Goal: Task Accomplishment & Management: Complete application form

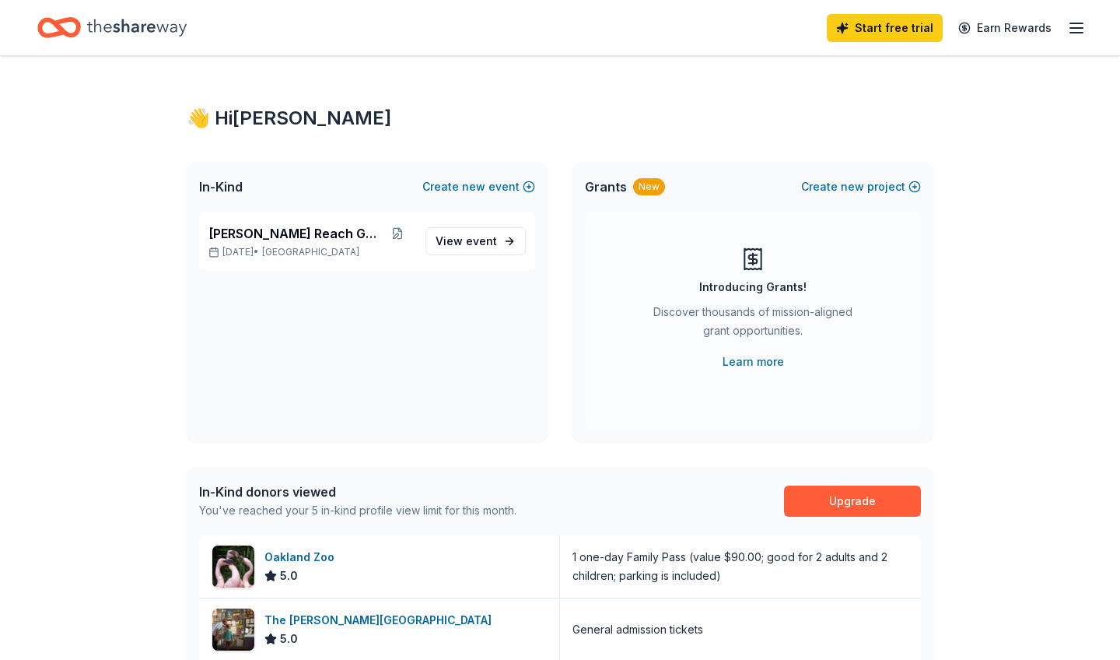
click at [166, 23] on icon "Home" at bounding box center [137, 28] width 100 height 32
click at [853, 187] on span "new" at bounding box center [852, 186] width 23 height 19
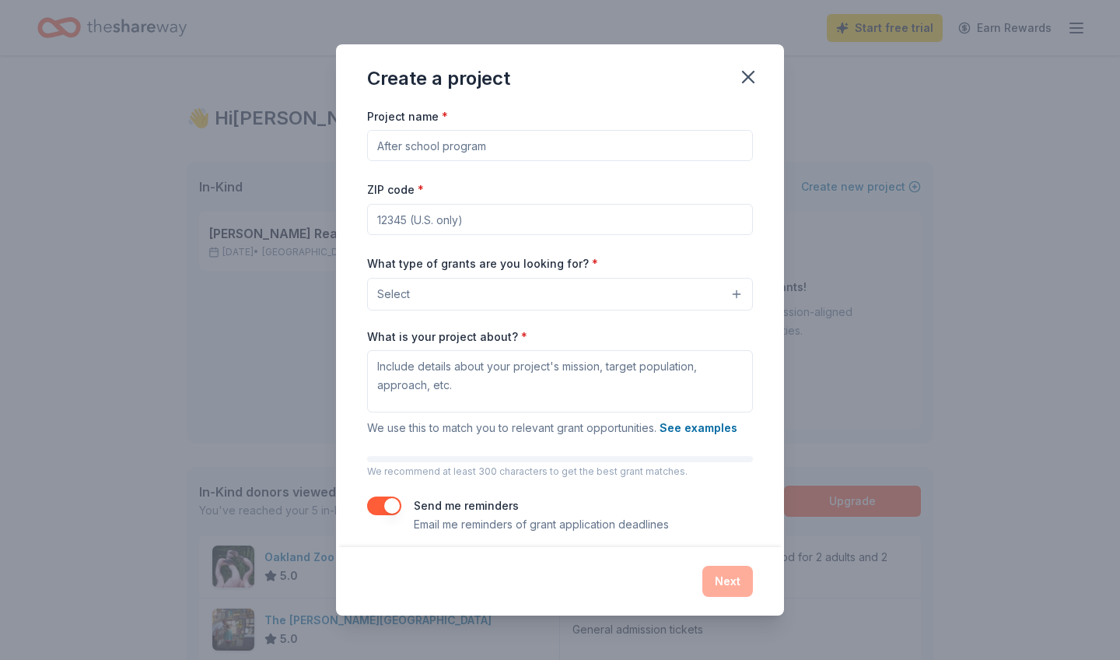
click at [489, 299] on button "Select" at bounding box center [560, 294] width 386 height 33
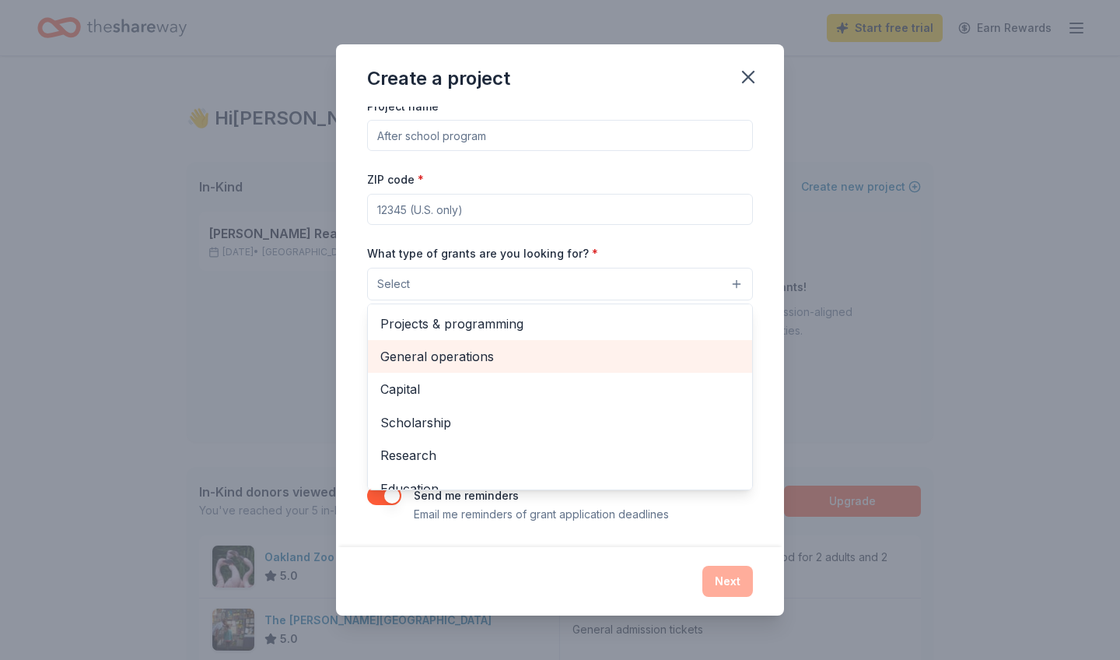
click at [433, 361] on span "General operations" at bounding box center [559, 356] width 359 height 20
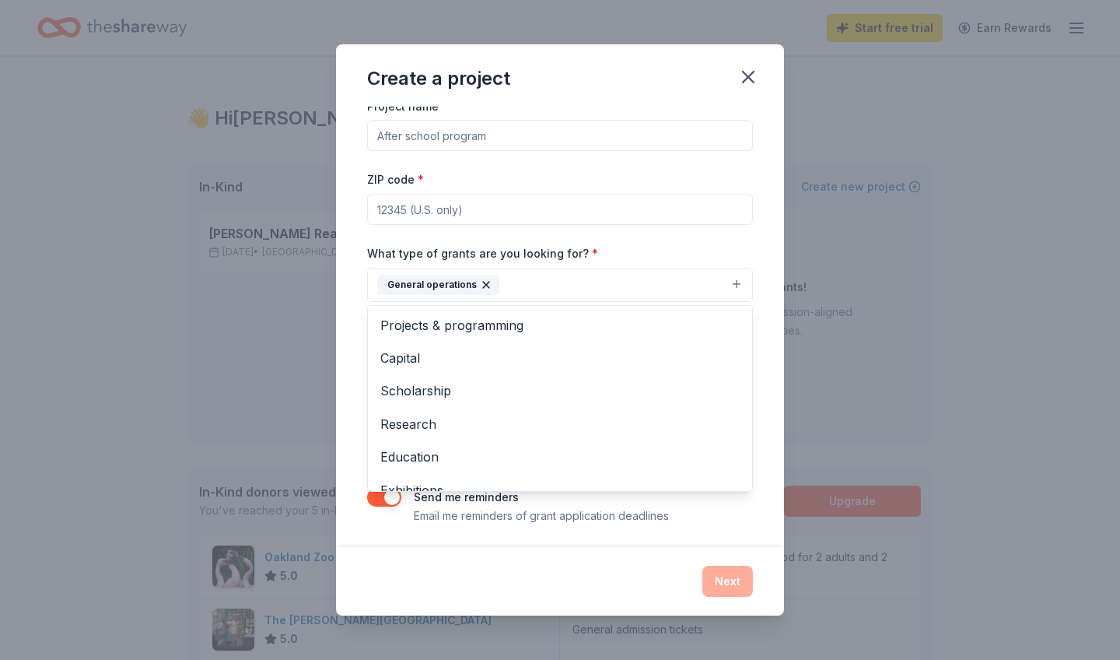
click at [863, 218] on div "Create a project Project name * ZIP code * What type of grants are you looking …" at bounding box center [560, 330] width 1120 height 660
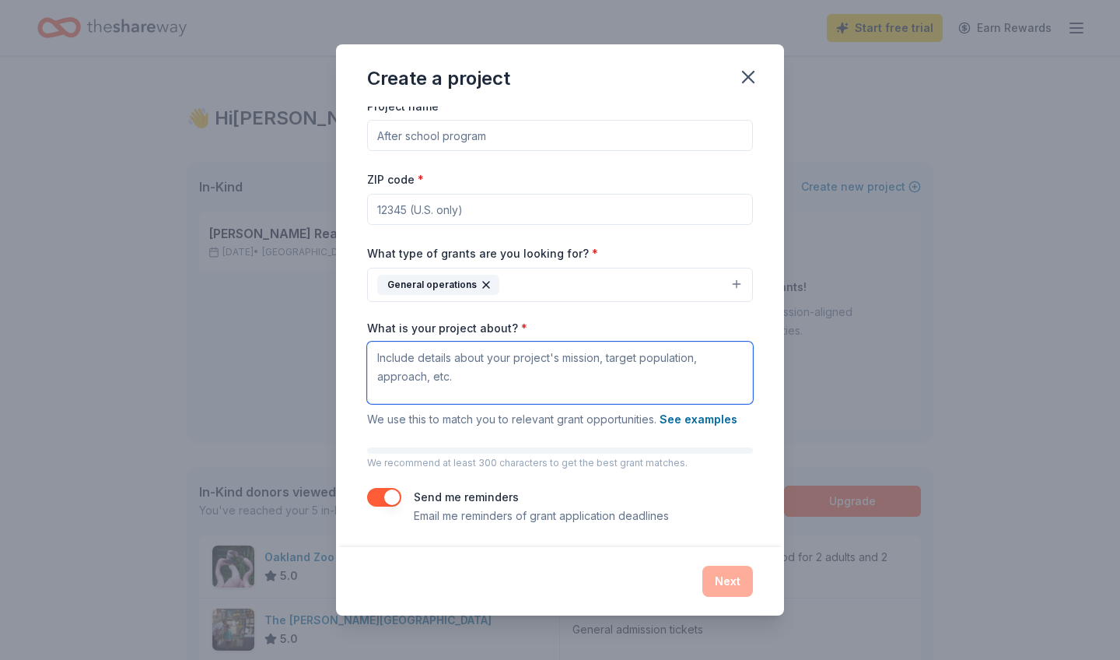
click at [475, 376] on textarea "What is your project about? *" at bounding box center [560, 372] width 386 height 62
click at [719, 414] on button "See examples" at bounding box center [699, 419] width 78 height 19
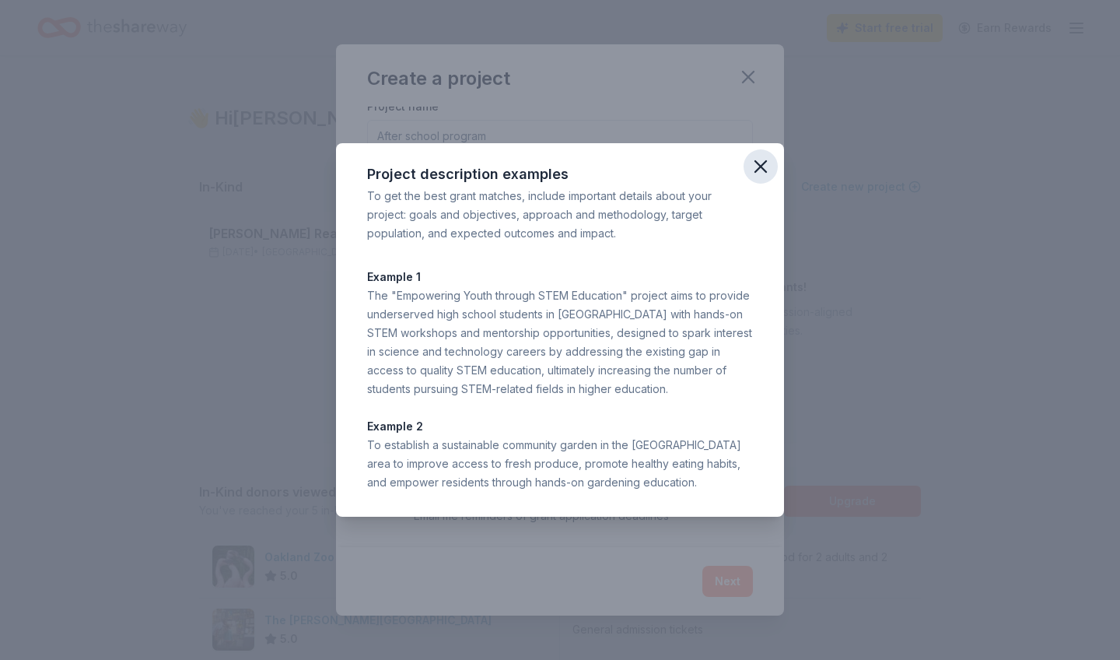
click at [758, 168] on icon "button" at bounding box center [760, 166] width 11 height 11
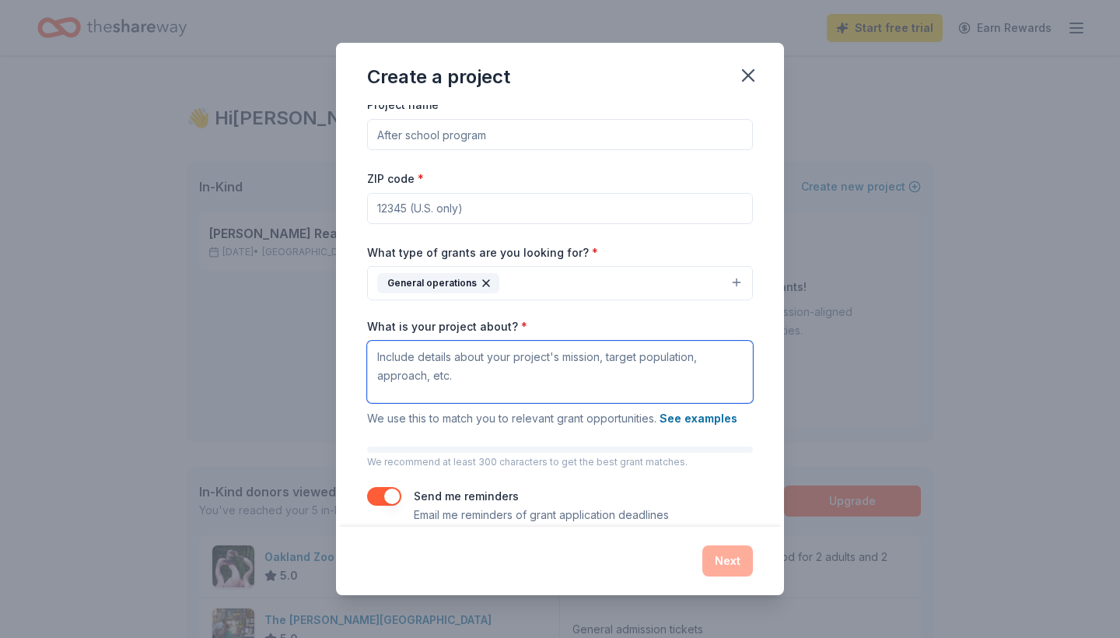
click at [430, 362] on textarea "What is your project about? *" at bounding box center [560, 372] width 386 height 62
paste textarea "At Tabitha Reach, we believe no mother should have to choose between providing …"
type textarea "At Tabitha Reach, we believe no mother should have to choose between providing …"
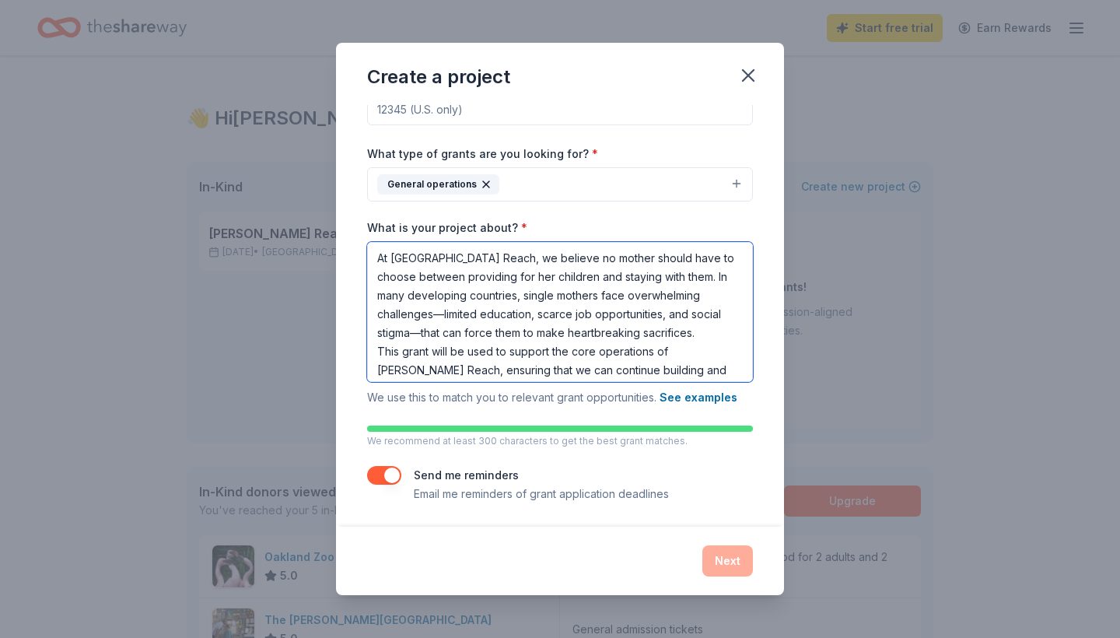
drag, startPoint x: 591, startPoint y: 368, endPoint x: 298, endPoint y: 212, distance: 332.3
click at [298, 212] on div "Create a project Project name * ZIP code * What type of grants are you looking …" at bounding box center [560, 319] width 1120 height 638
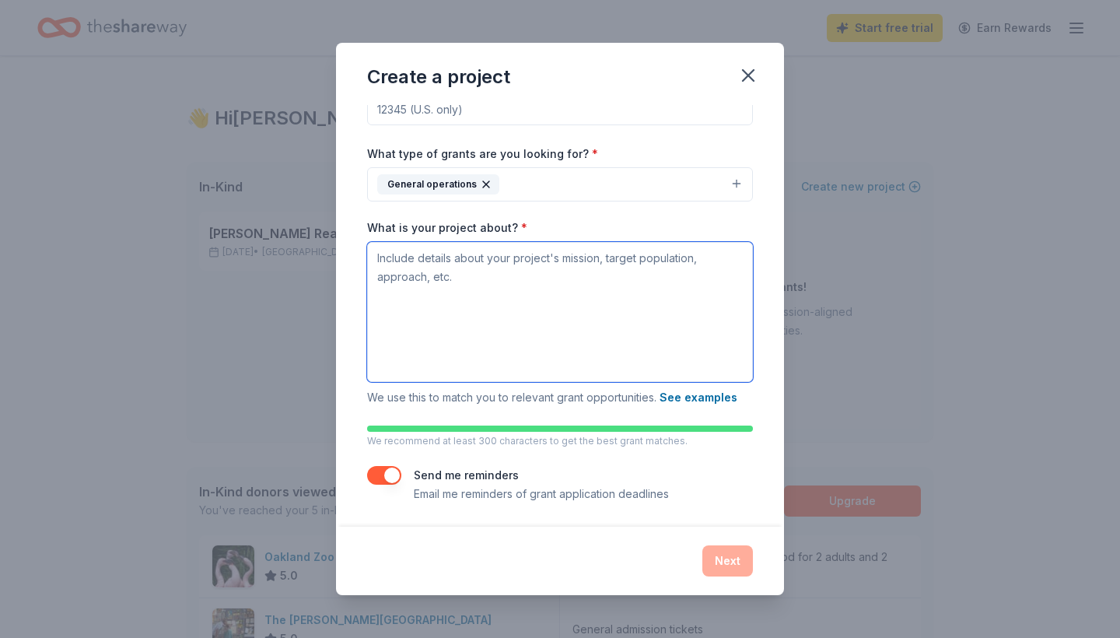
scroll to position [31, 0]
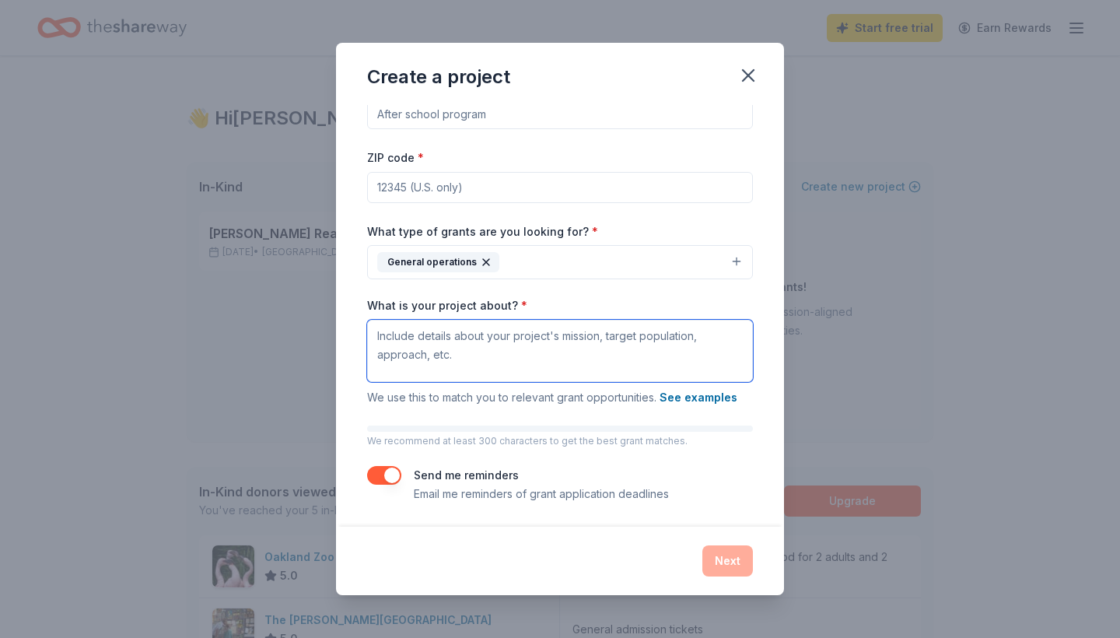
click at [408, 338] on textarea "What is your project about? *" at bounding box center [560, 351] width 386 height 62
paste textarea "Tabitha Reach empowers single mothers in developing countries through education…"
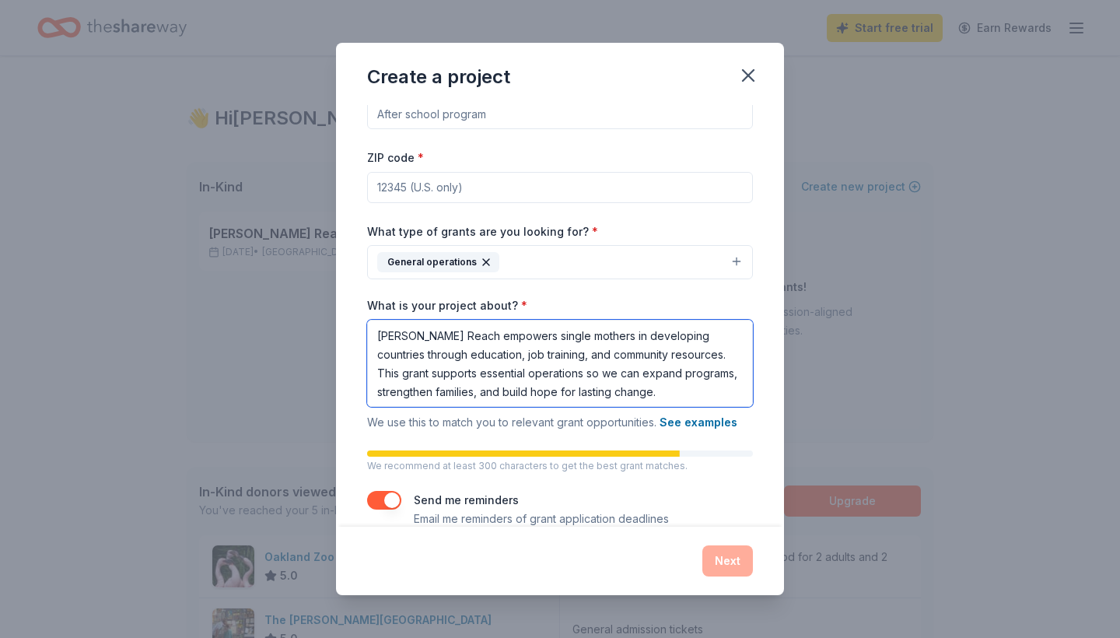
type textarea "Tabitha Reach empowers single mothers in developing countries through education…"
click at [734, 530] on div "Next" at bounding box center [560, 560] width 386 height 31
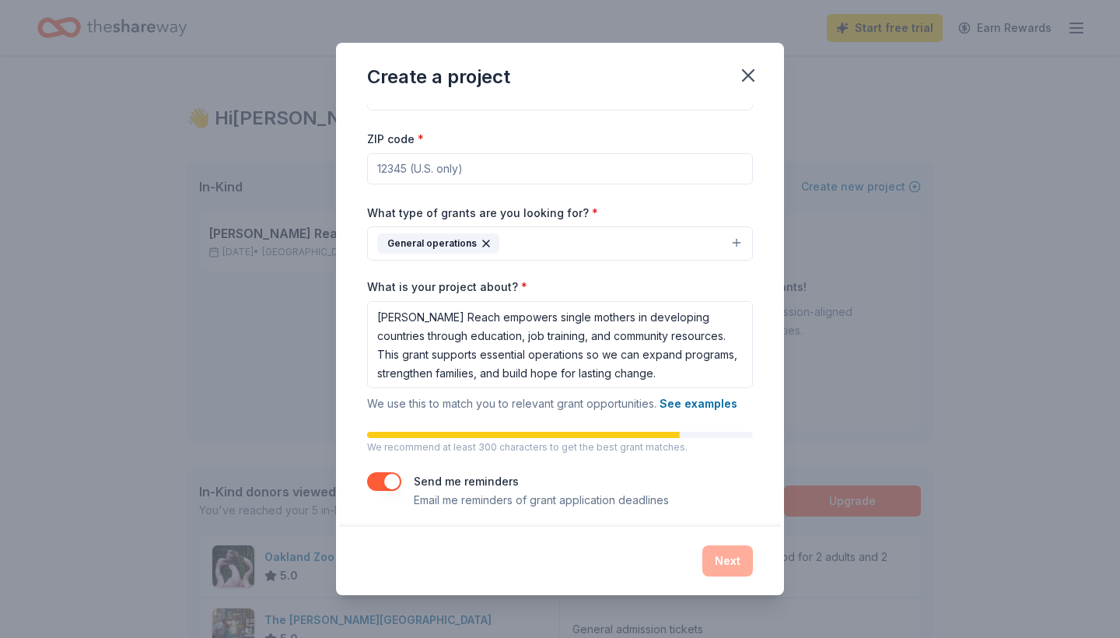
scroll to position [46, 0]
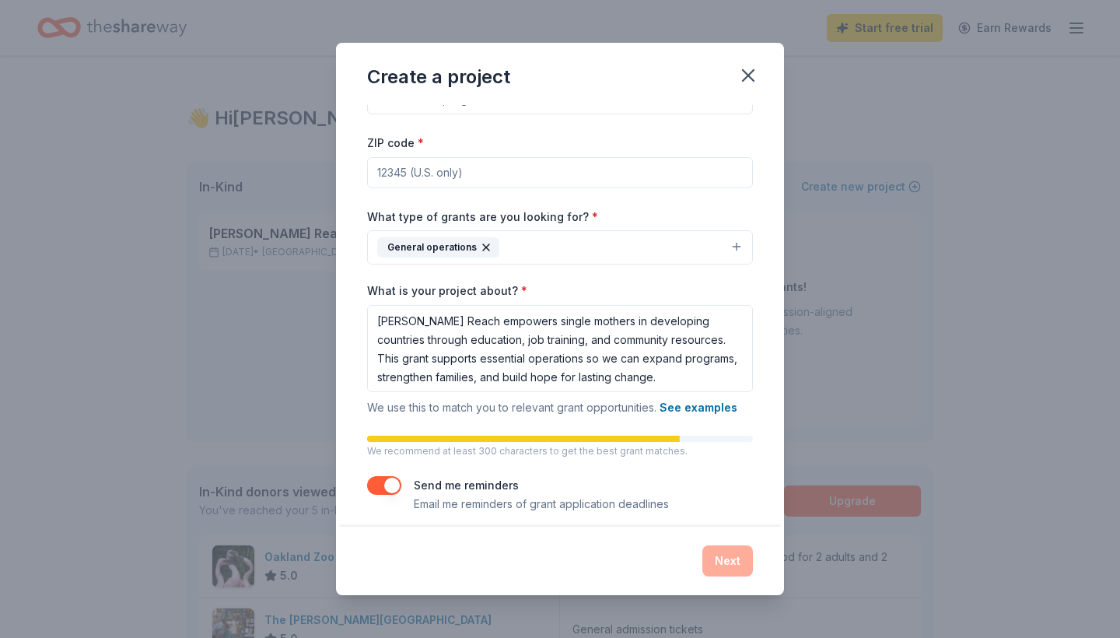
click at [542, 191] on div "Project name * ZIP code * What type of grants are you looking for? * General op…" at bounding box center [560, 285] width 386 height 453
click at [541, 174] on input "ZIP code *" at bounding box center [560, 172] width 386 height 31
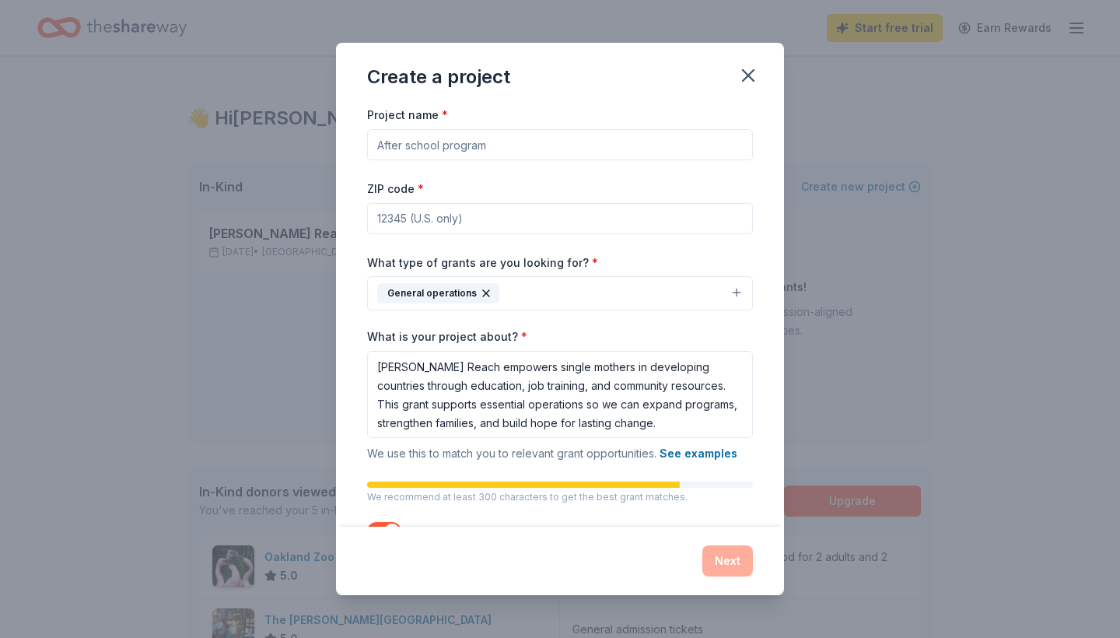
scroll to position [0, 0]
click at [520, 147] on input "Project name *" at bounding box center [560, 144] width 386 height 31
type input "Tabithareach.org"
click at [529, 226] on input "ZIP code *" at bounding box center [560, 218] width 386 height 31
type input "95123"
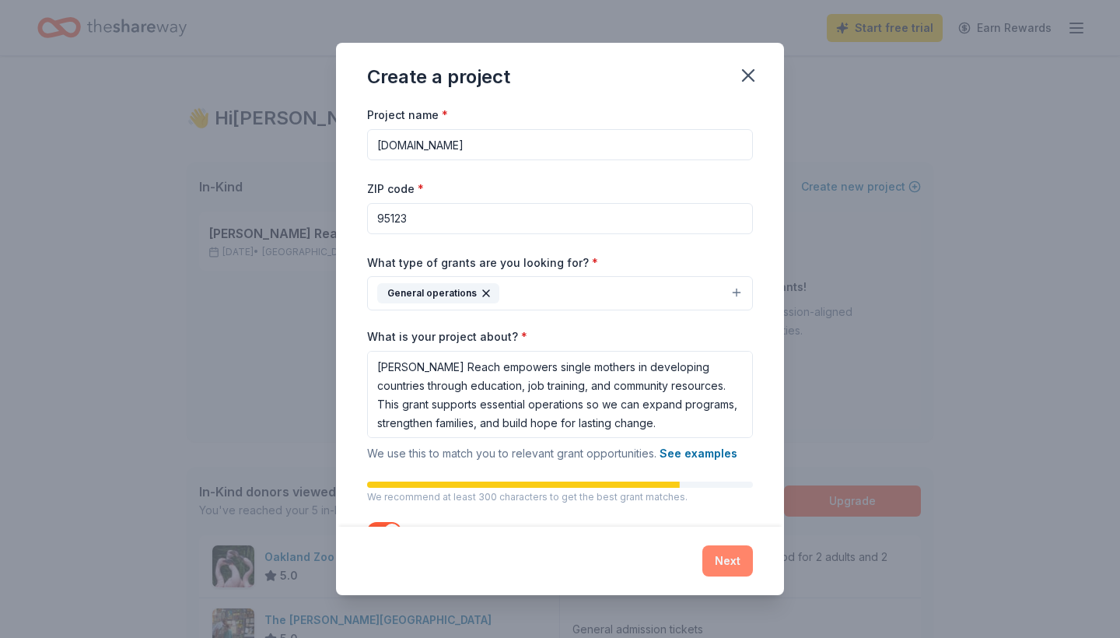
click at [730, 530] on button "Next" at bounding box center [727, 560] width 51 height 31
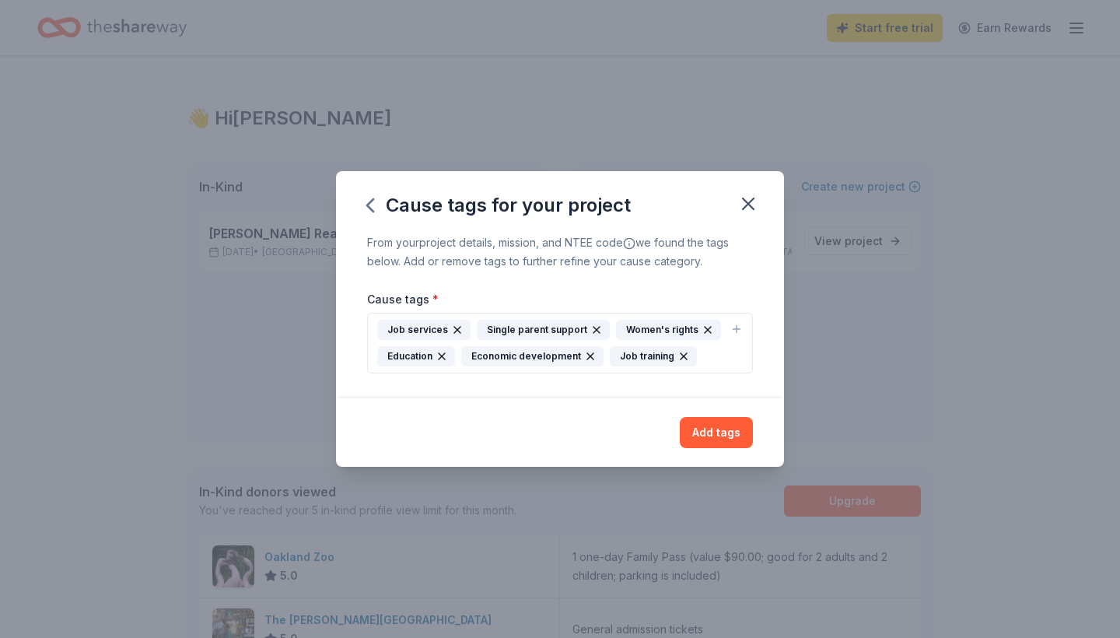
click at [677, 356] on icon "button" at bounding box center [683, 356] width 12 height 12
click at [705, 328] on icon "button" at bounding box center [708, 330] width 6 height 6
click at [454, 328] on icon "button" at bounding box center [457, 330] width 6 height 6
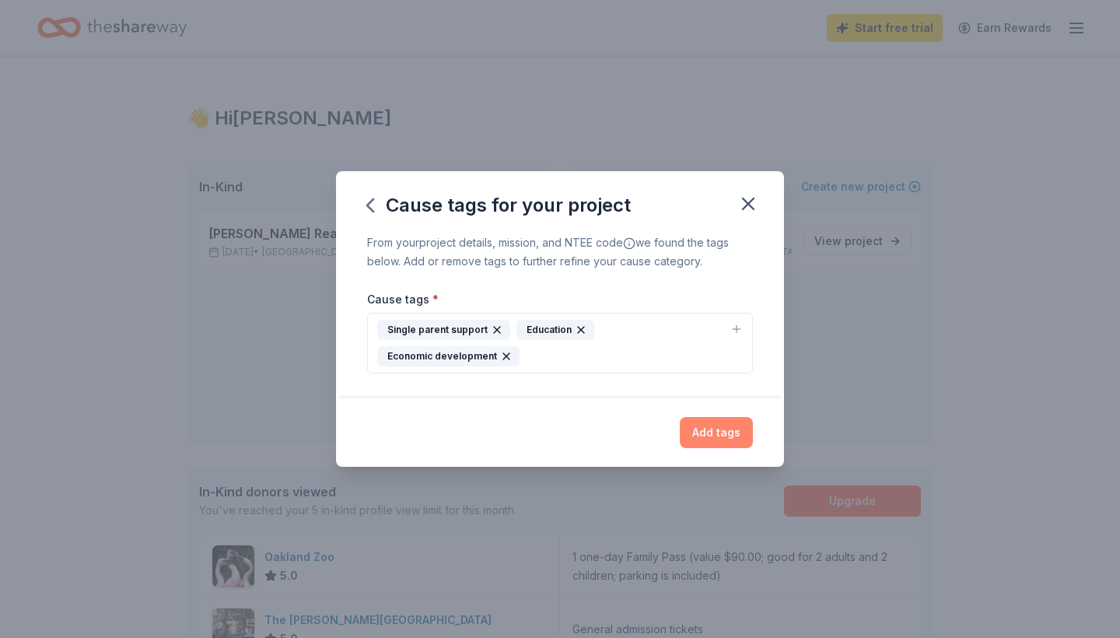
click at [698, 433] on button "Add tags" at bounding box center [716, 432] width 73 height 31
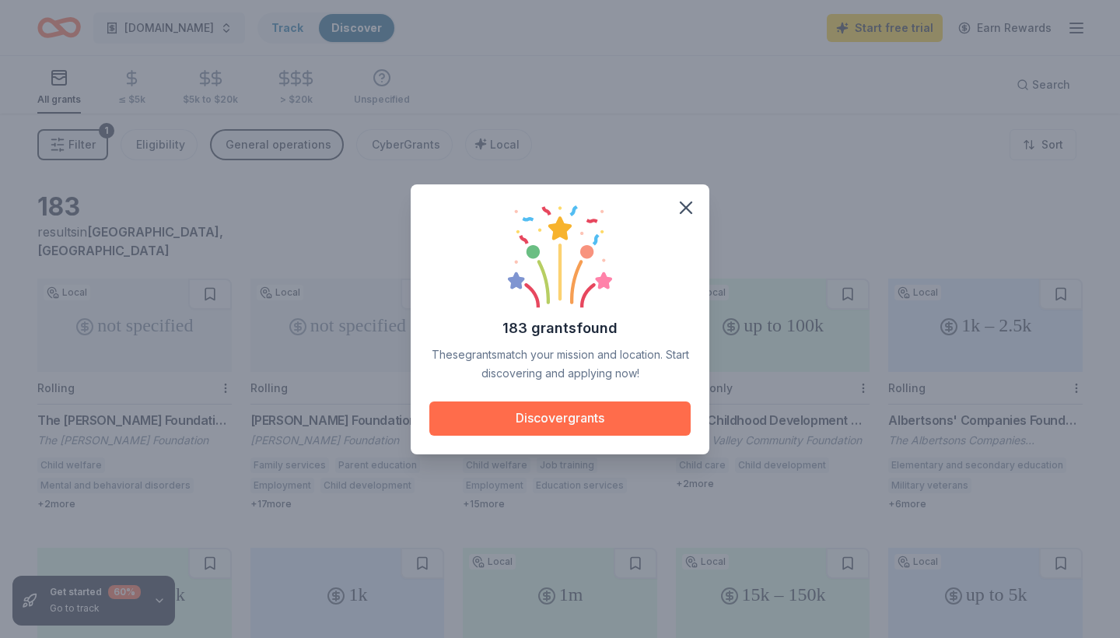
click at [576, 418] on button "Discover grants" at bounding box center [559, 418] width 261 height 34
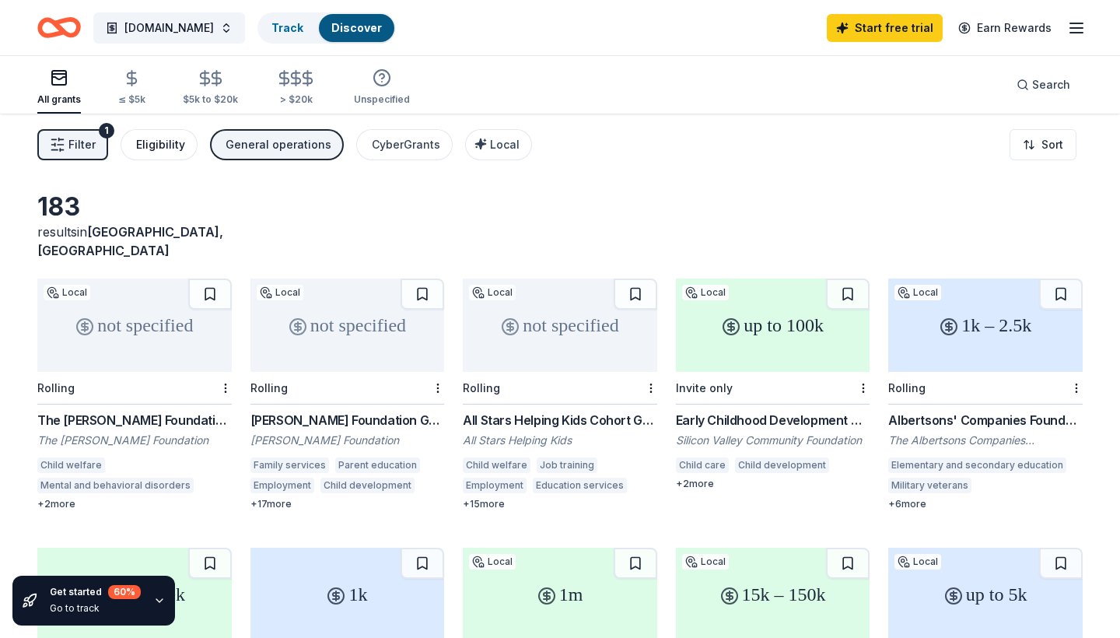
click at [154, 149] on div "Eligibility" at bounding box center [160, 144] width 49 height 19
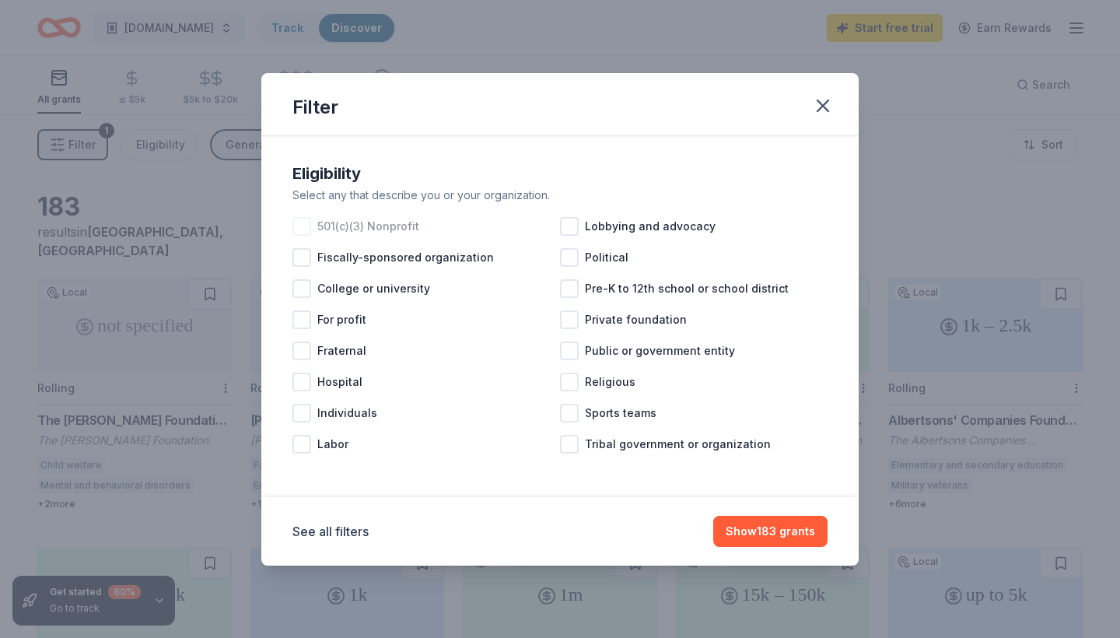
click at [303, 229] on div at bounding box center [301, 226] width 19 height 19
click at [761, 524] on button "Show 172 grants" at bounding box center [771, 531] width 114 height 31
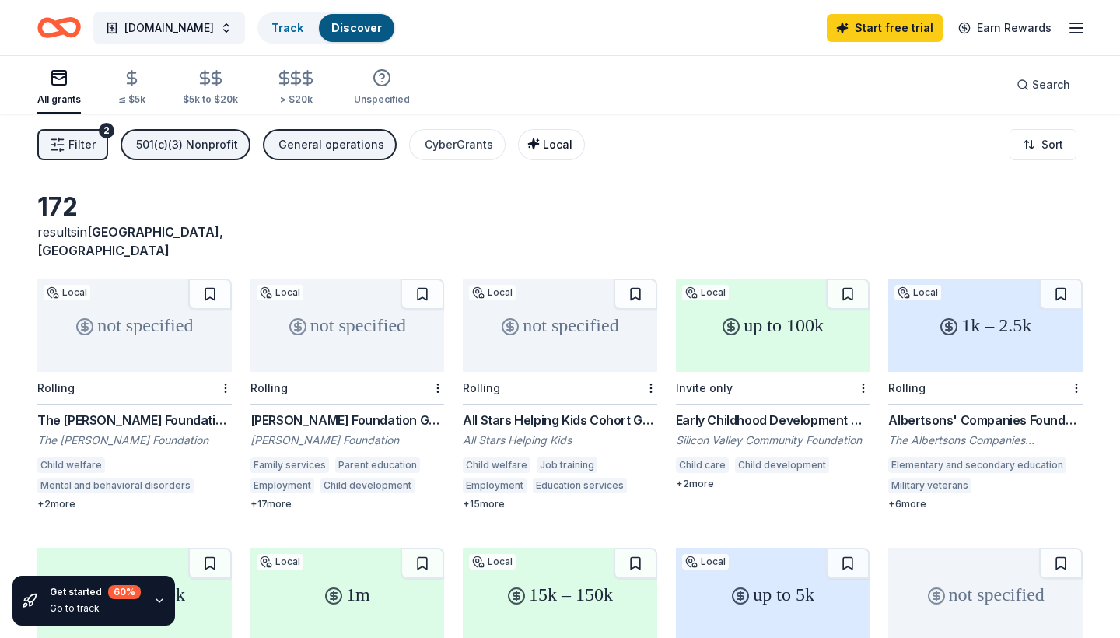
click at [527, 148] on icon "button" at bounding box center [533, 144] width 12 height 12
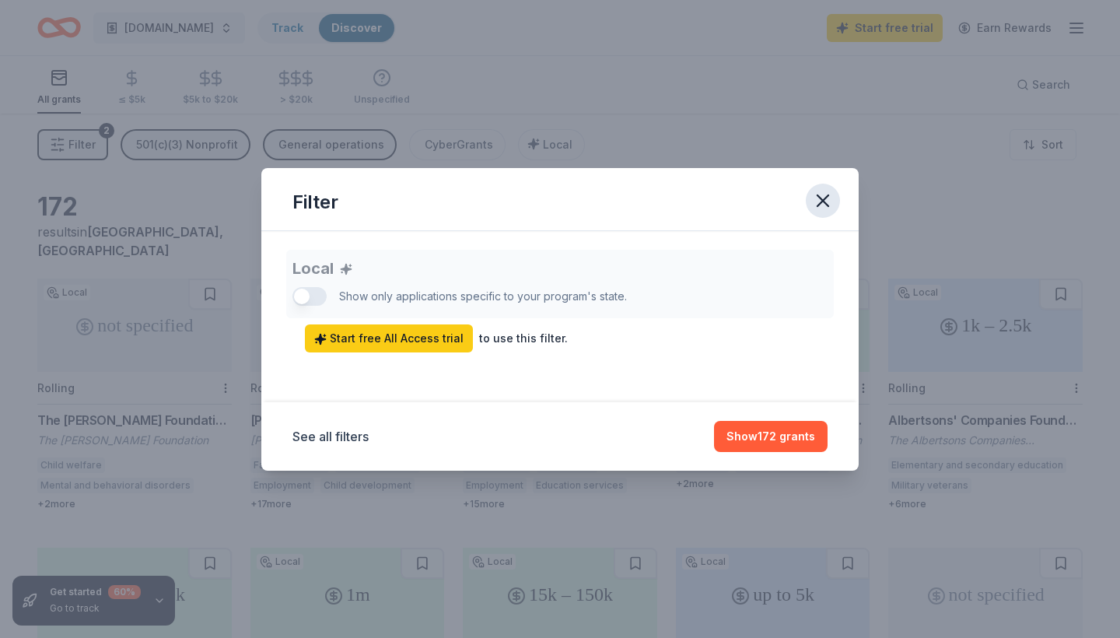
click at [827, 201] on icon "button" at bounding box center [823, 201] width 22 height 22
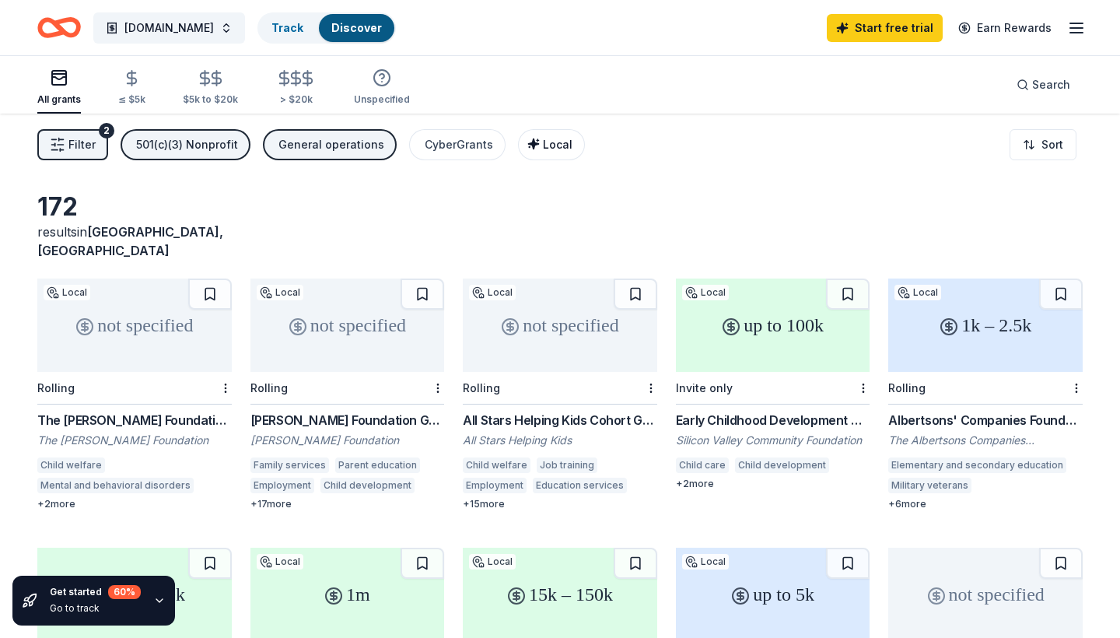
click at [527, 145] on icon "button" at bounding box center [533, 144] width 12 height 12
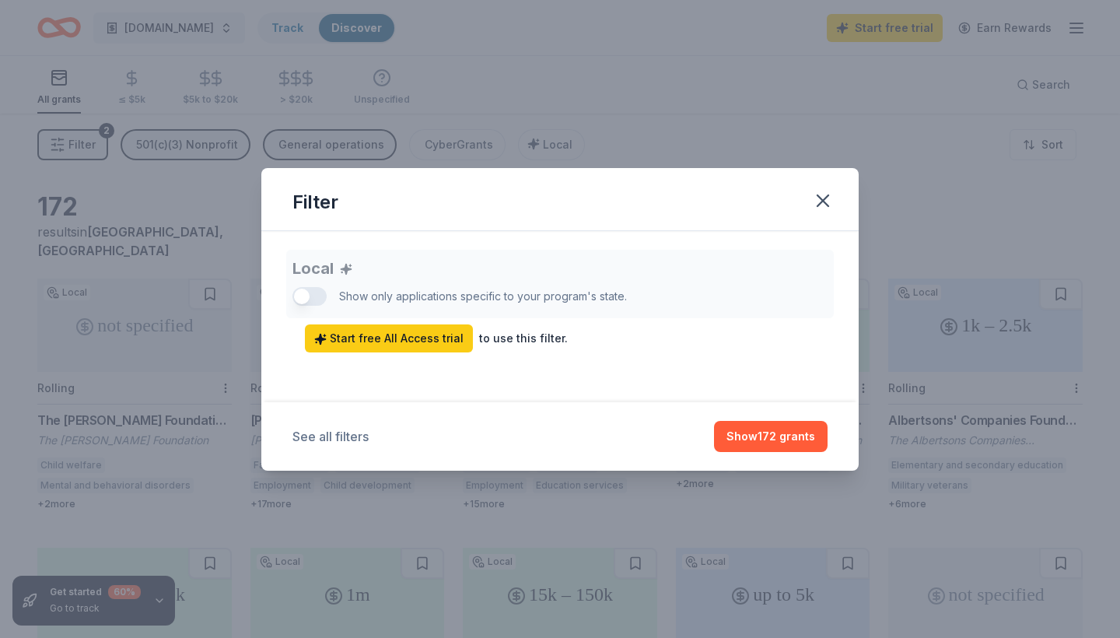
click at [324, 437] on button "See all filters" at bounding box center [330, 436] width 76 height 19
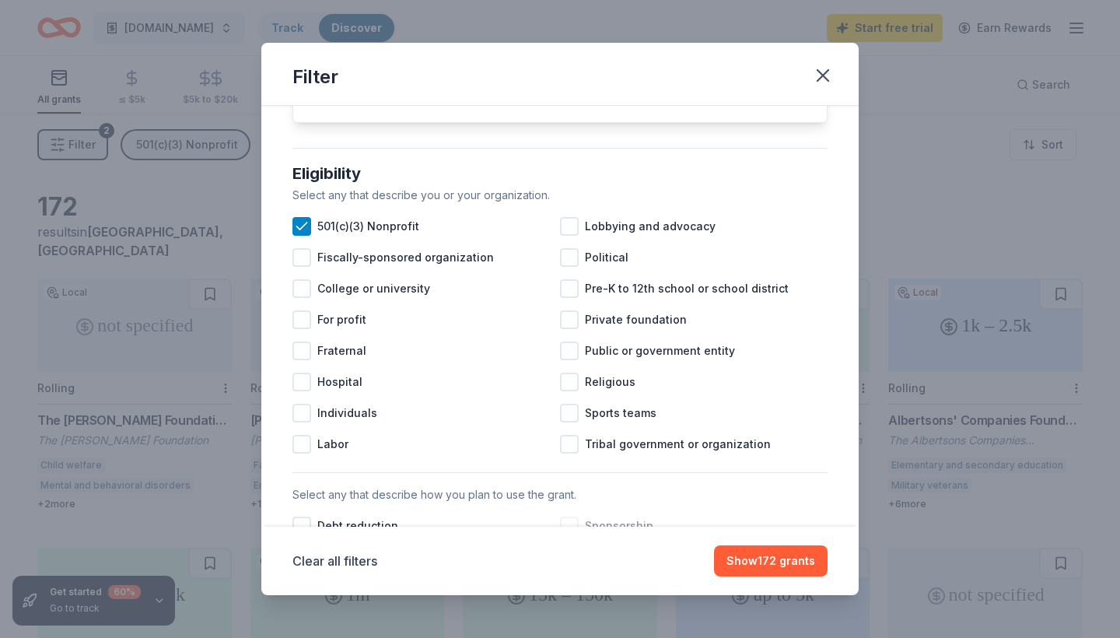
scroll to position [243, 0]
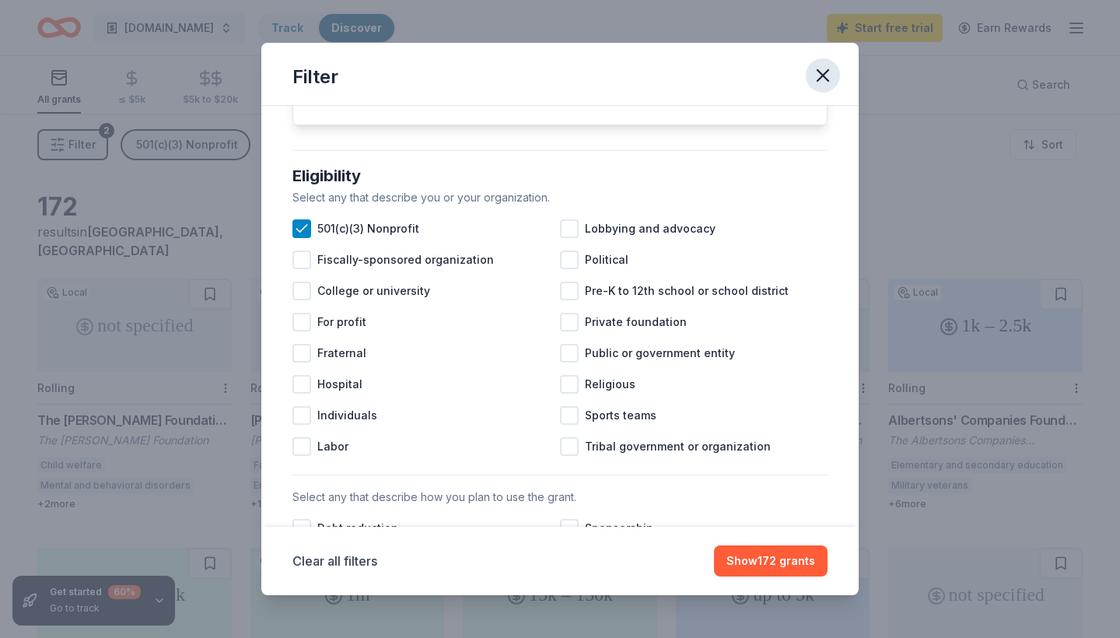
click at [821, 76] on icon "button" at bounding box center [823, 76] width 22 height 22
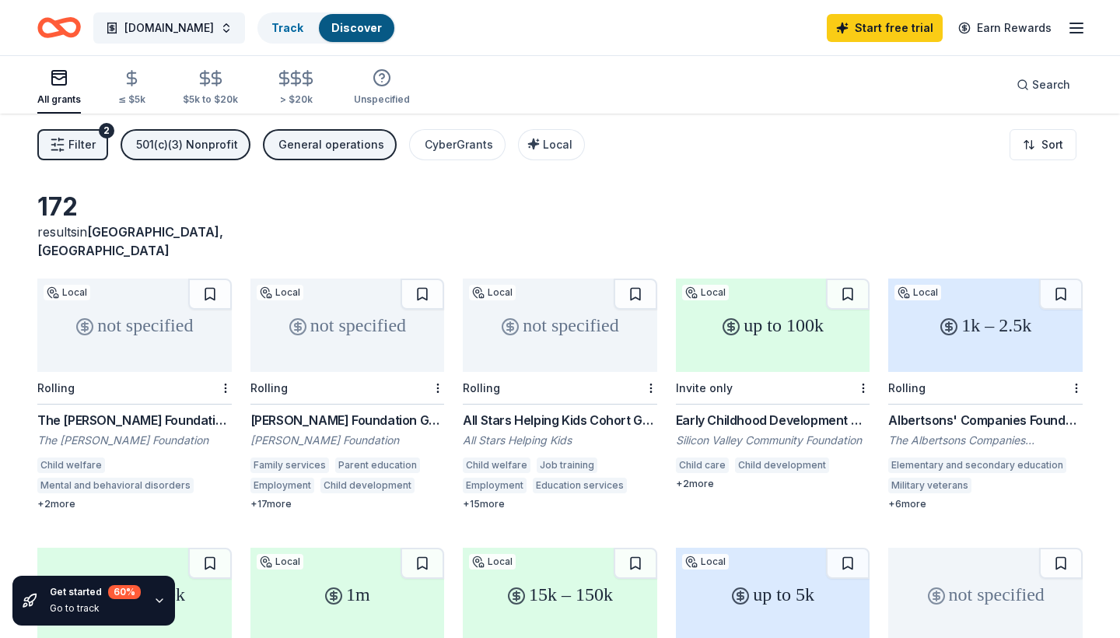
scroll to position [0, 0]
click at [229, 30] on button "Tabithareach.org" at bounding box center [169, 27] width 152 height 31
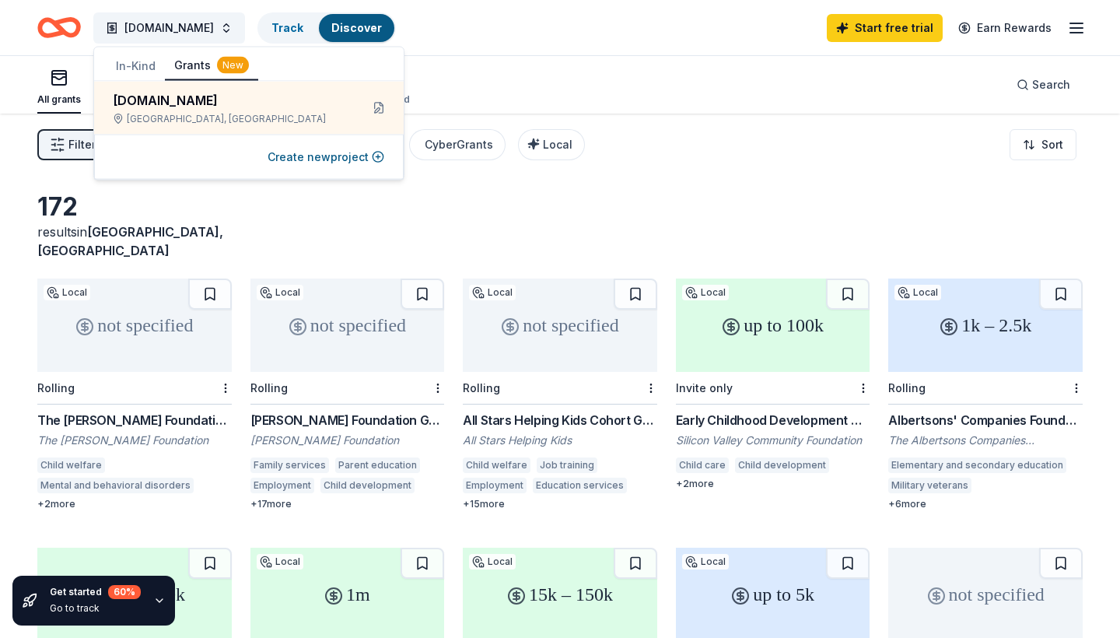
click at [192, 65] on button "Grants New" at bounding box center [211, 66] width 93 height 30
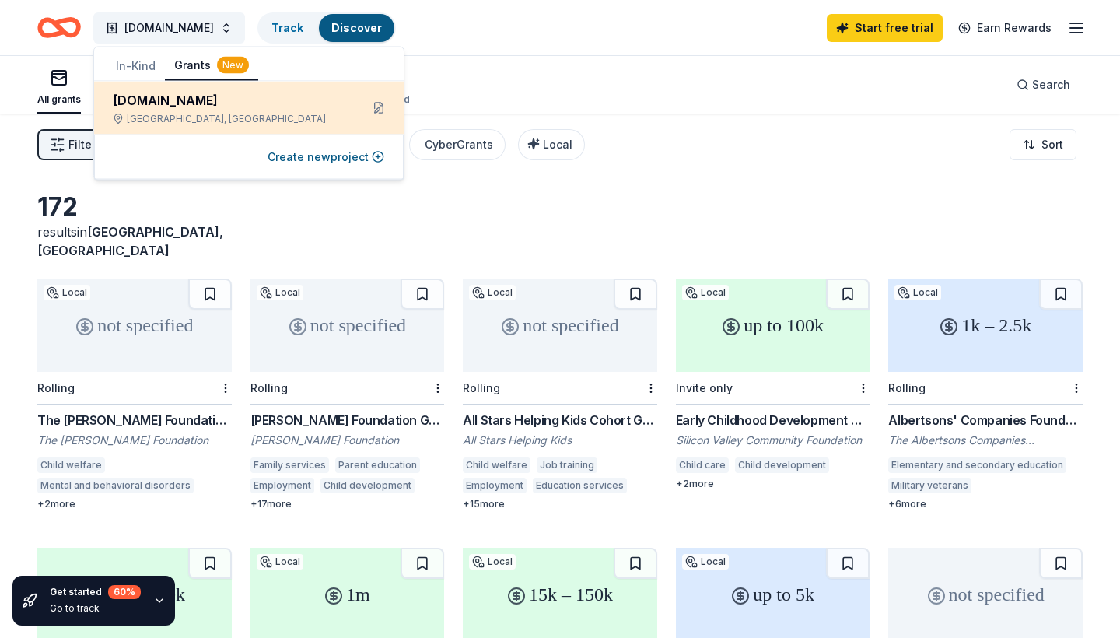
click at [323, 111] on div "Tabithareach.org San Jose, CA" at bounding box center [230, 108] width 235 height 34
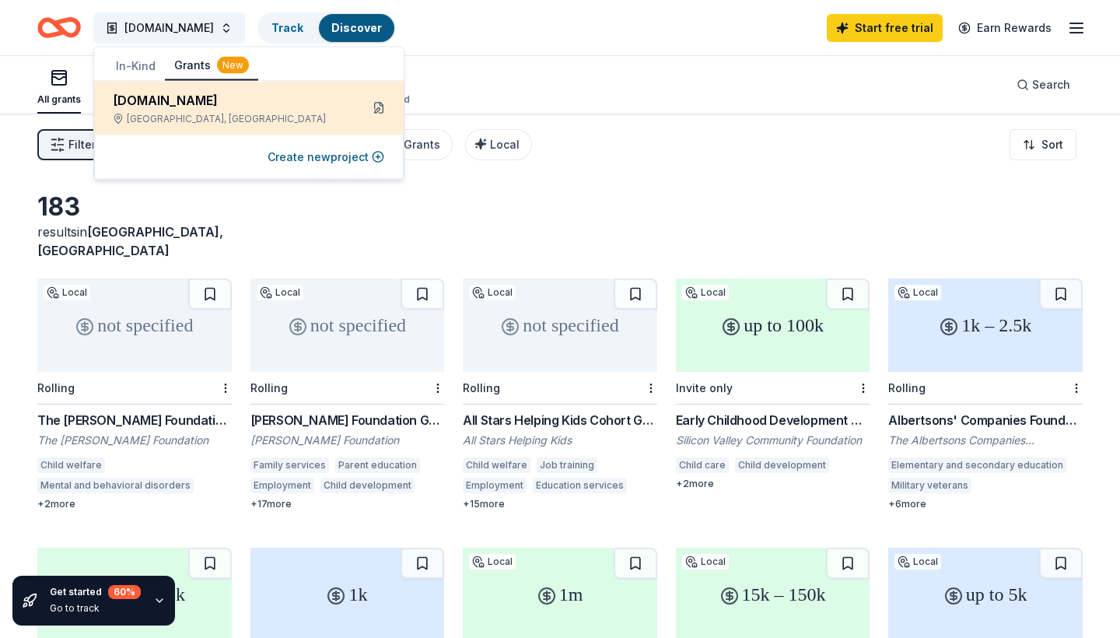
click at [383, 108] on button at bounding box center [378, 108] width 25 height 25
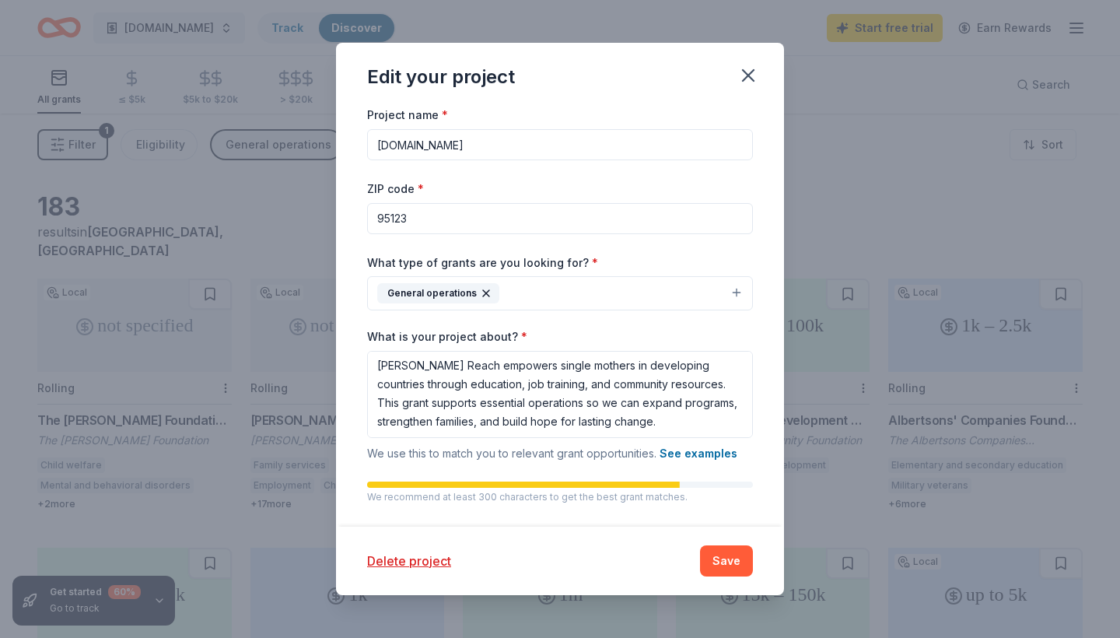
scroll to position [2, 0]
click at [749, 74] on icon "button" at bounding box center [748, 75] width 11 height 11
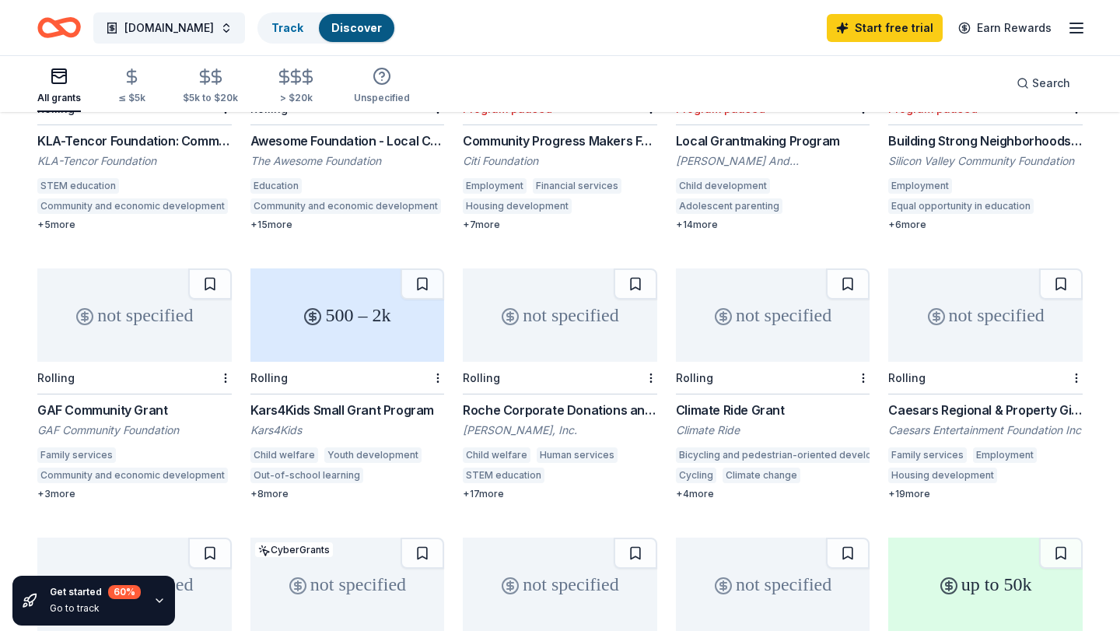
scroll to position [550, 0]
click at [149, 311] on div "not specified" at bounding box center [134, 313] width 194 height 93
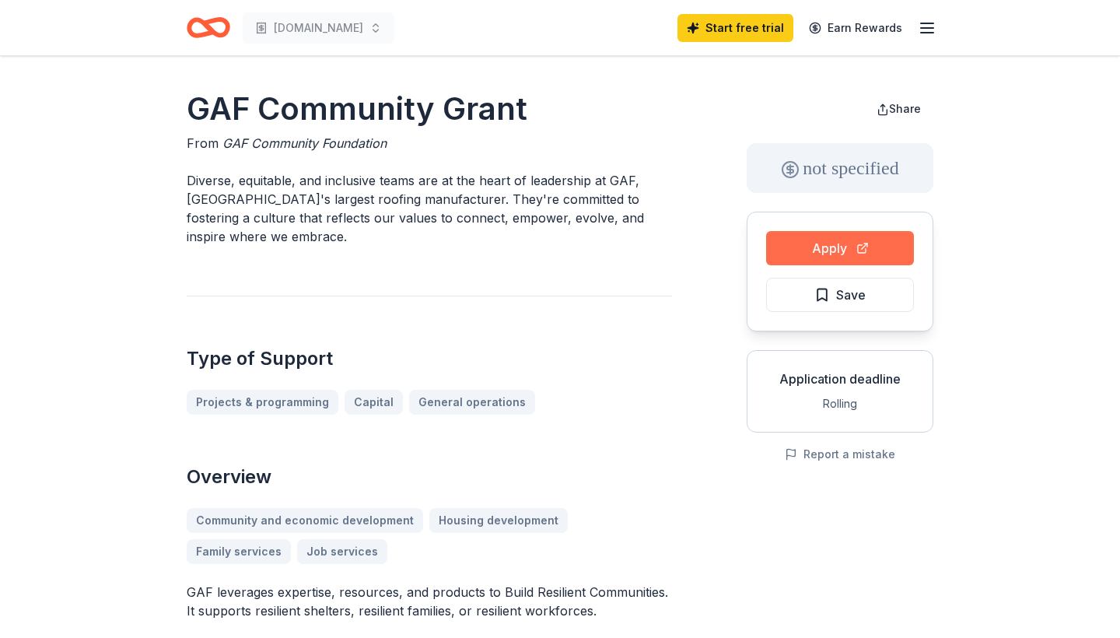
click at [845, 248] on button "Apply" at bounding box center [840, 248] width 148 height 34
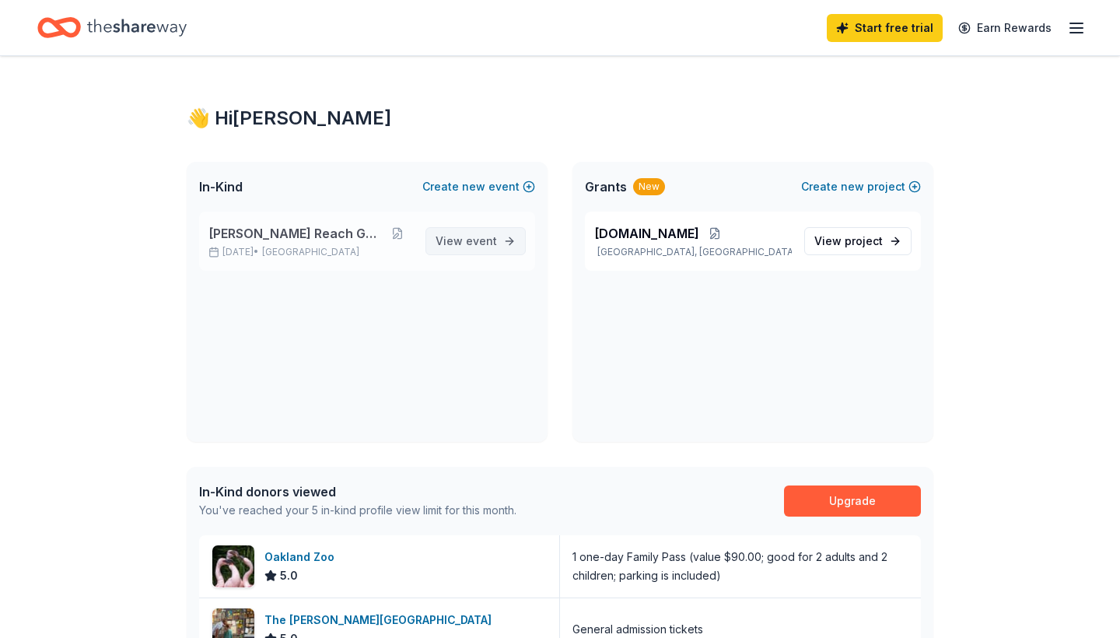
click at [471, 246] on span "event" at bounding box center [481, 240] width 31 height 13
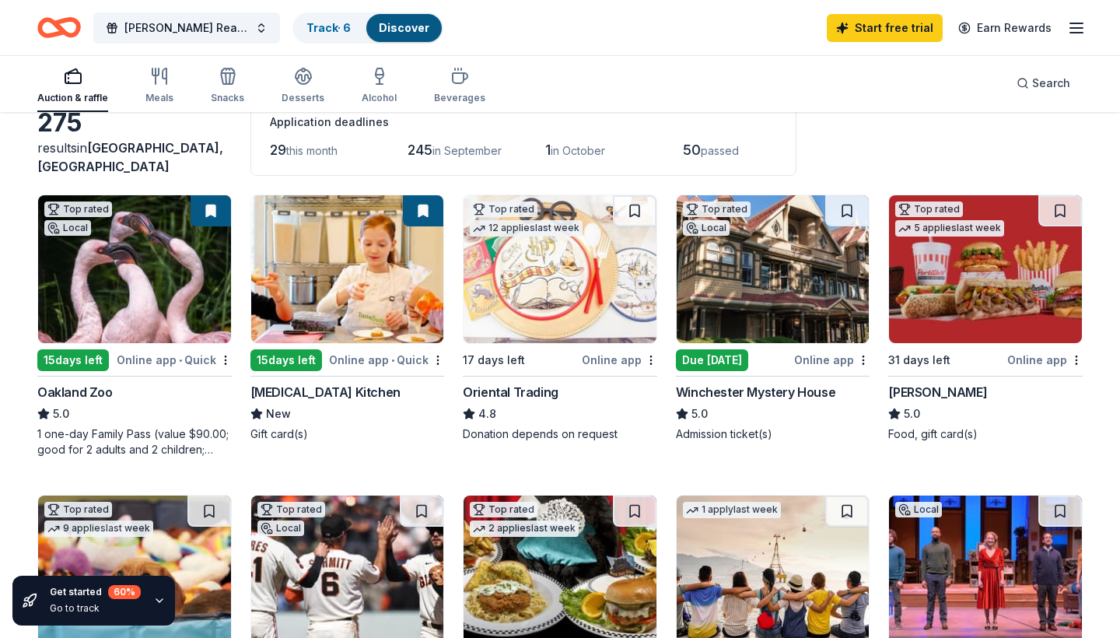
scroll to position [96, 0]
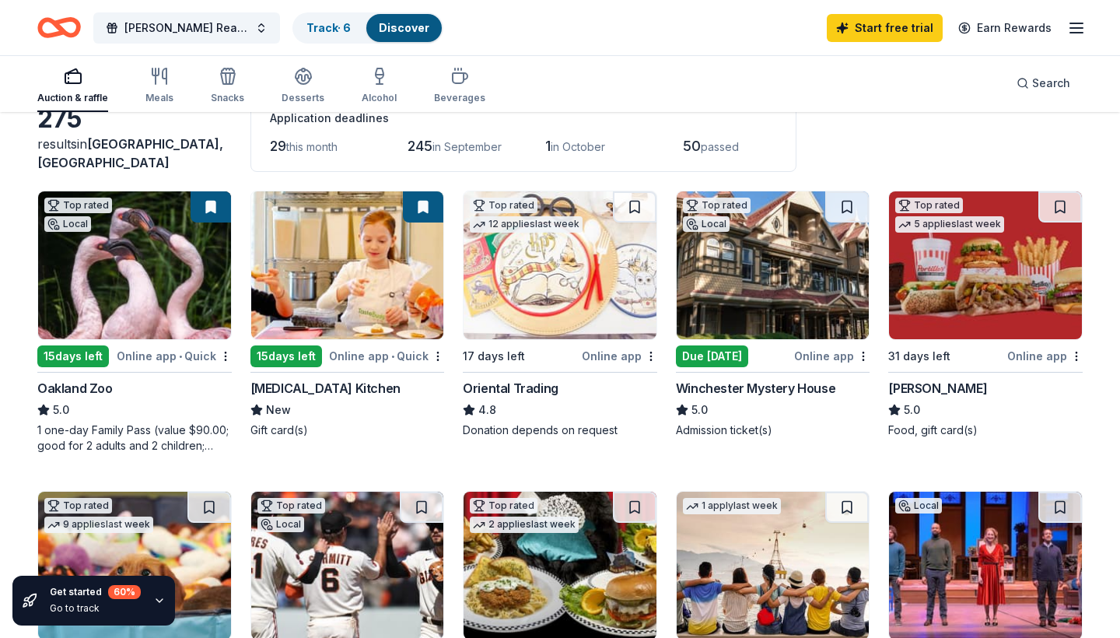
click at [810, 324] on img at bounding box center [773, 265] width 193 height 148
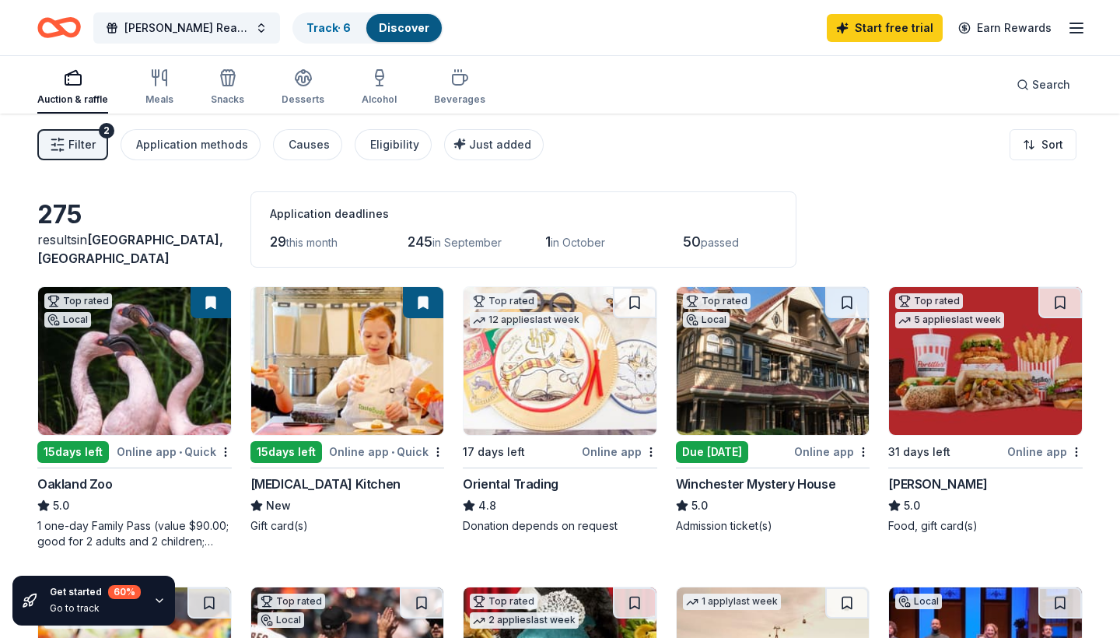
scroll to position [0, 0]
click at [355, 84] on div "Auction & raffle Meals Snacks Desserts Alcohol Beverages" at bounding box center [261, 87] width 448 height 51
click at [310, 24] on link "Track · 6" at bounding box center [328, 27] width 44 height 13
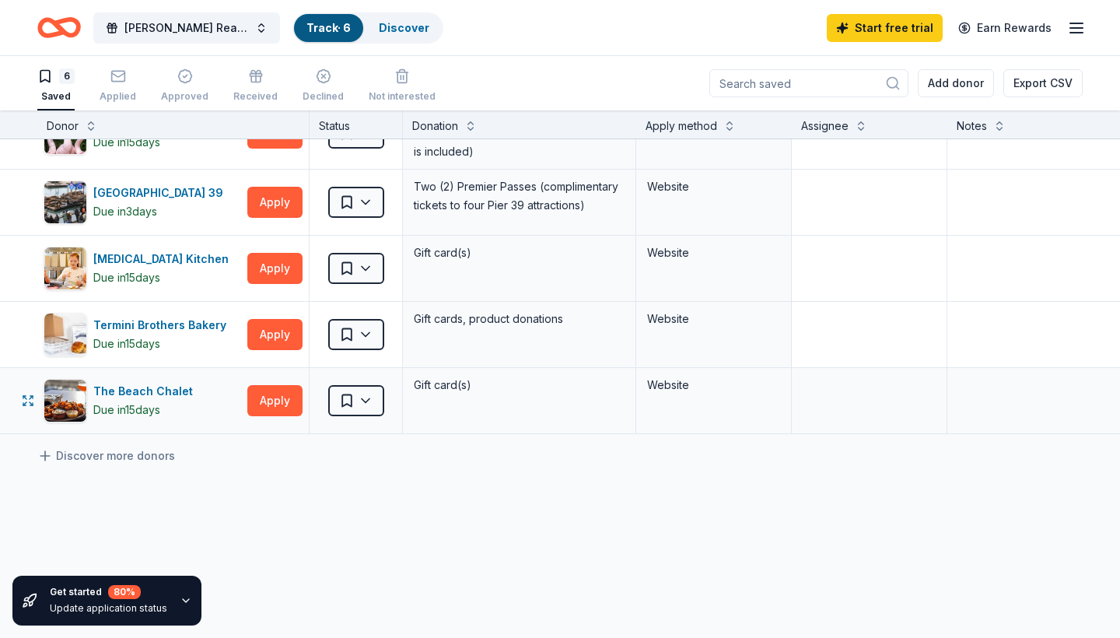
scroll to position [109, 0]
click at [138, 385] on div "The Beach Chalet" at bounding box center [146, 390] width 106 height 19
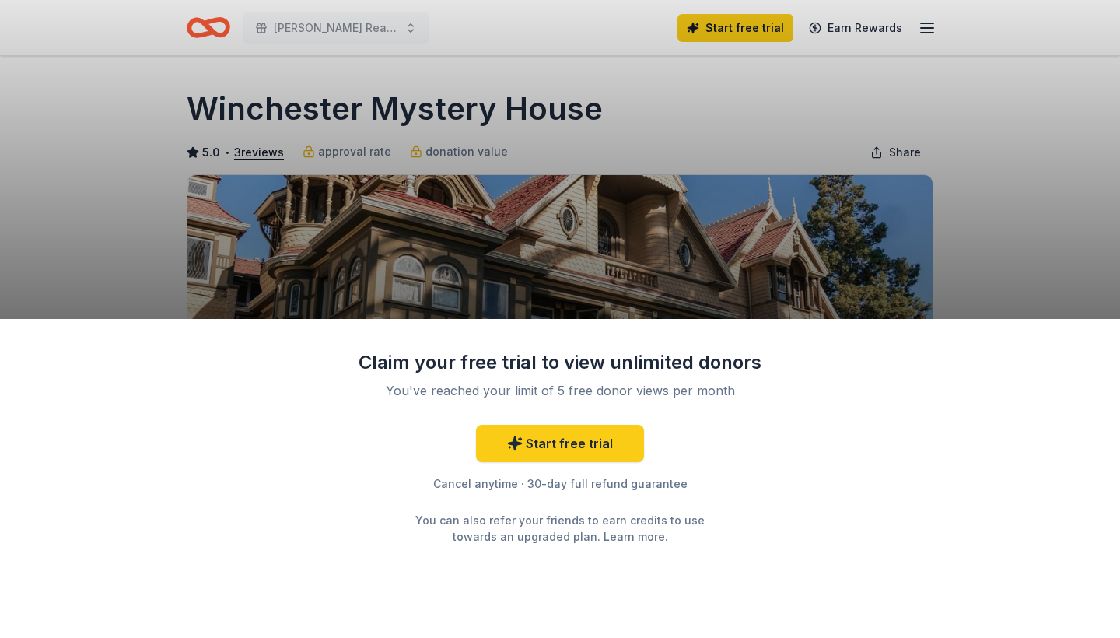
click at [589, 256] on div "Claim your free trial to view unlimited donors You've reached your limit of 5 f…" at bounding box center [560, 319] width 1120 height 638
click at [509, 492] on div "Cancel anytime · 30-day full refund guarantee" at bounding box center [560, 483] width 404 height 19
drag, startPoint x: 527, startPoint y: 371, endPoint x: 553, endPoint y: 371, distance: 25.7
click at [553, 371] on div "Claim your free trial to view unlimited donors" at bounding box center [560, 362] width 404 height 25
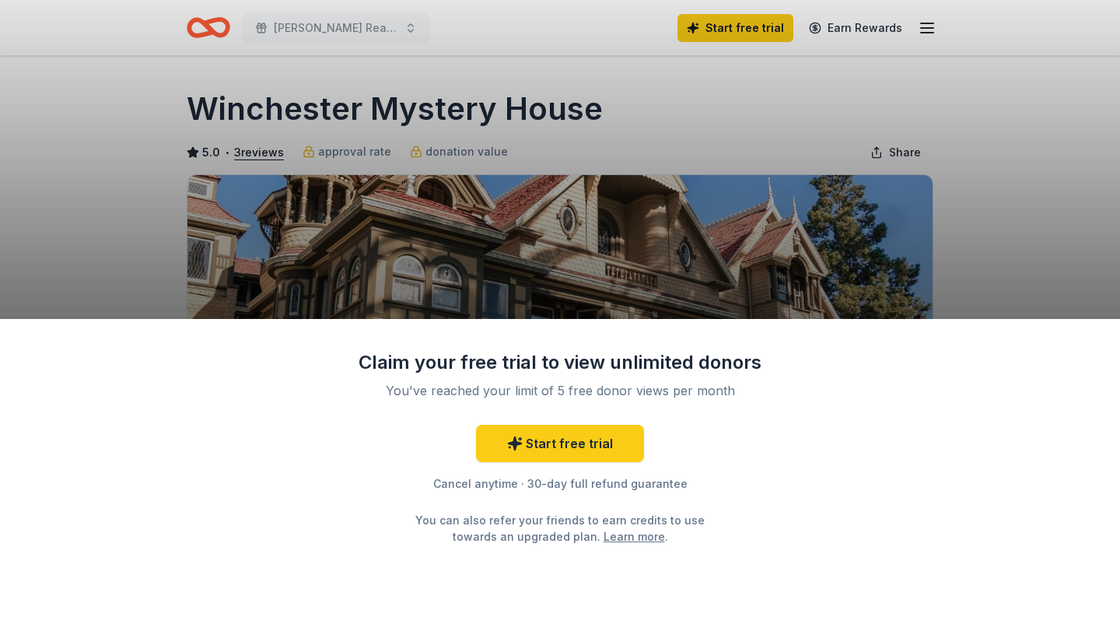
click at [1110, 166] on div "Claim your free trial to view unlimited donors You've reached your limit of 5 f…" at bounding box center [560, 319] width 1120 height 638
